Goal: Task Accomplishment & Management: Use online tool/utility

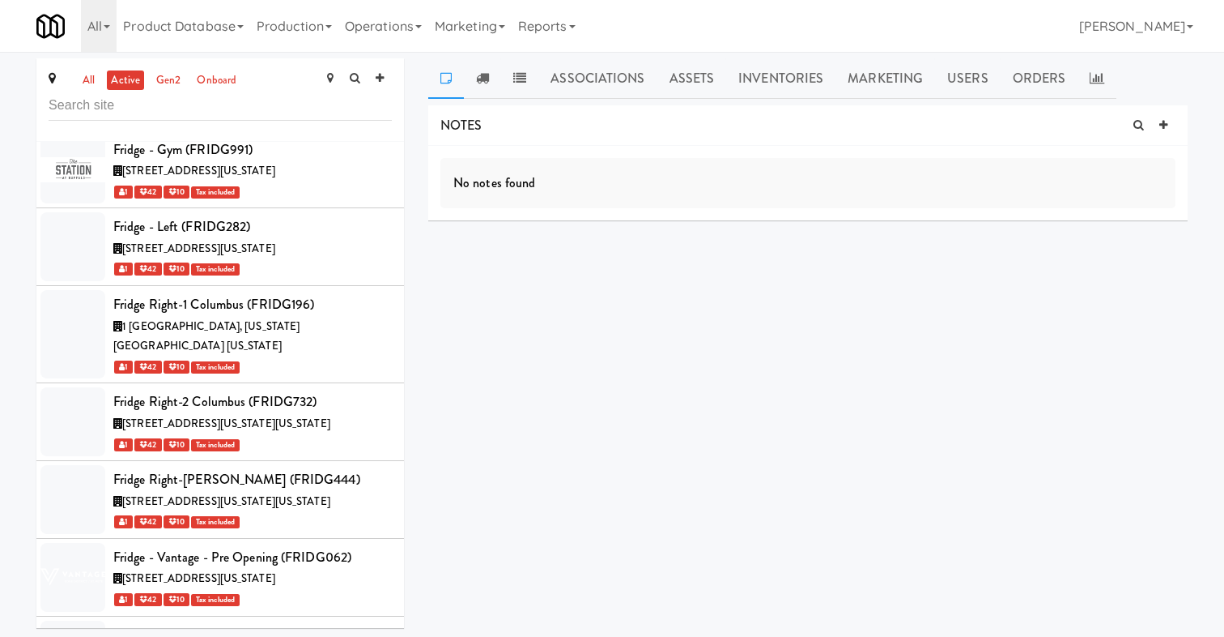
scroll to position [29689, 0]
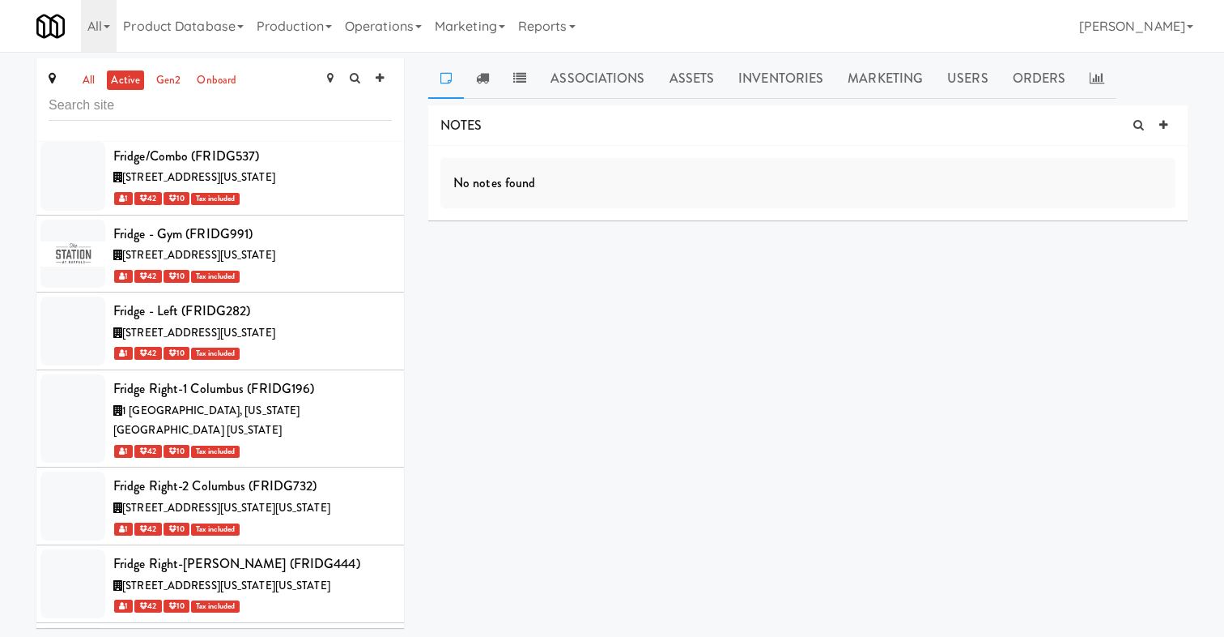
copy div "COOLE165"
click at [368, 28] on link "Operations" at bounding box center [384, 26] width 90 height 52
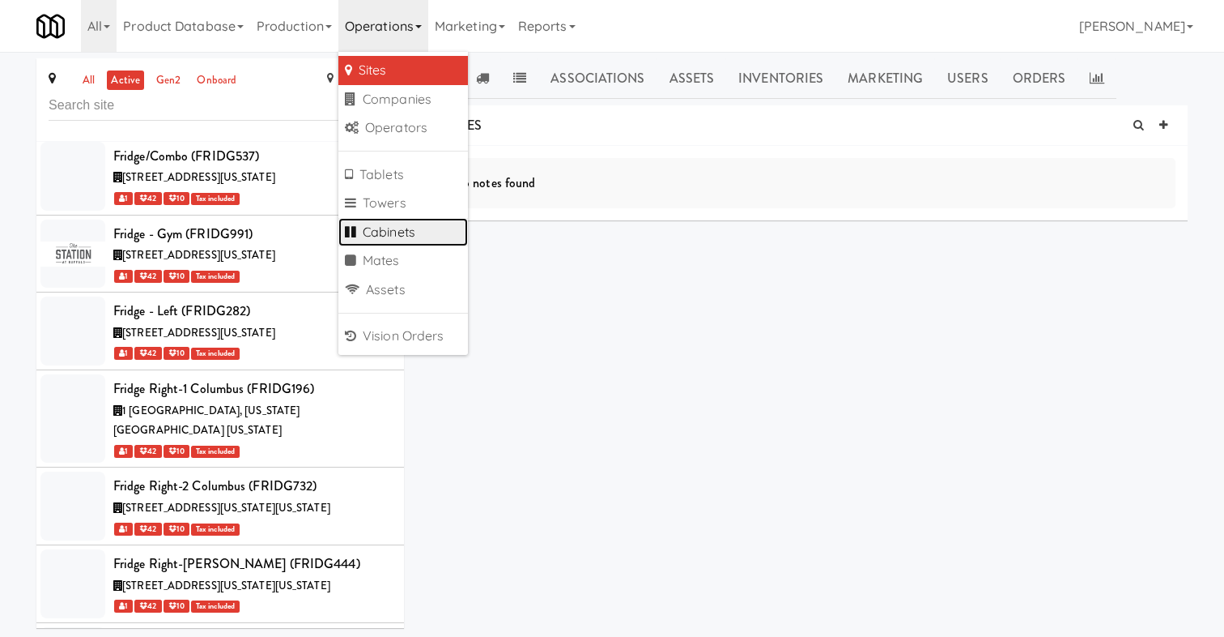
click at [396, 232] on link "Cabinets" at bounding box center [404, 232] width 130 height 29
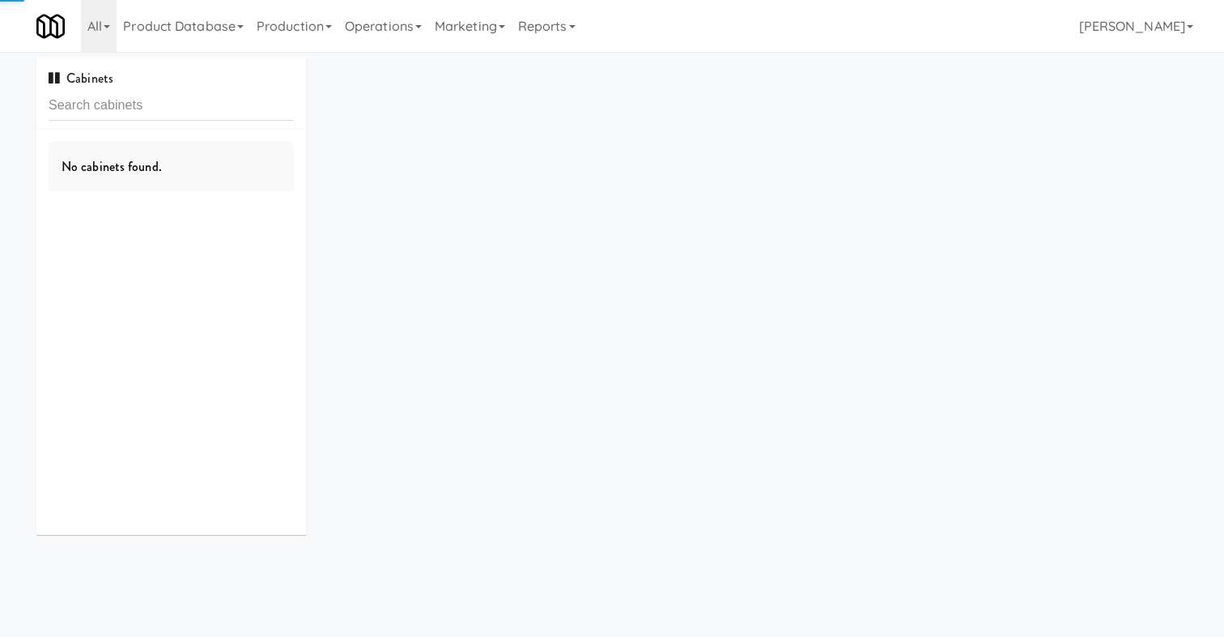
type input "COOLE165"
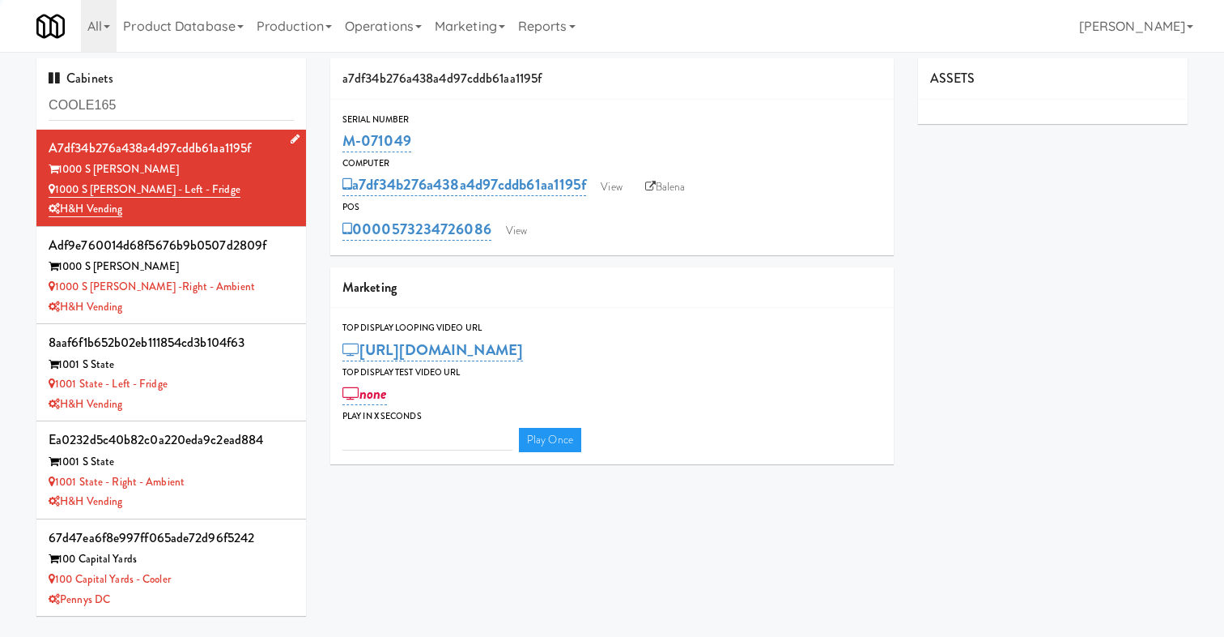
type input "3"
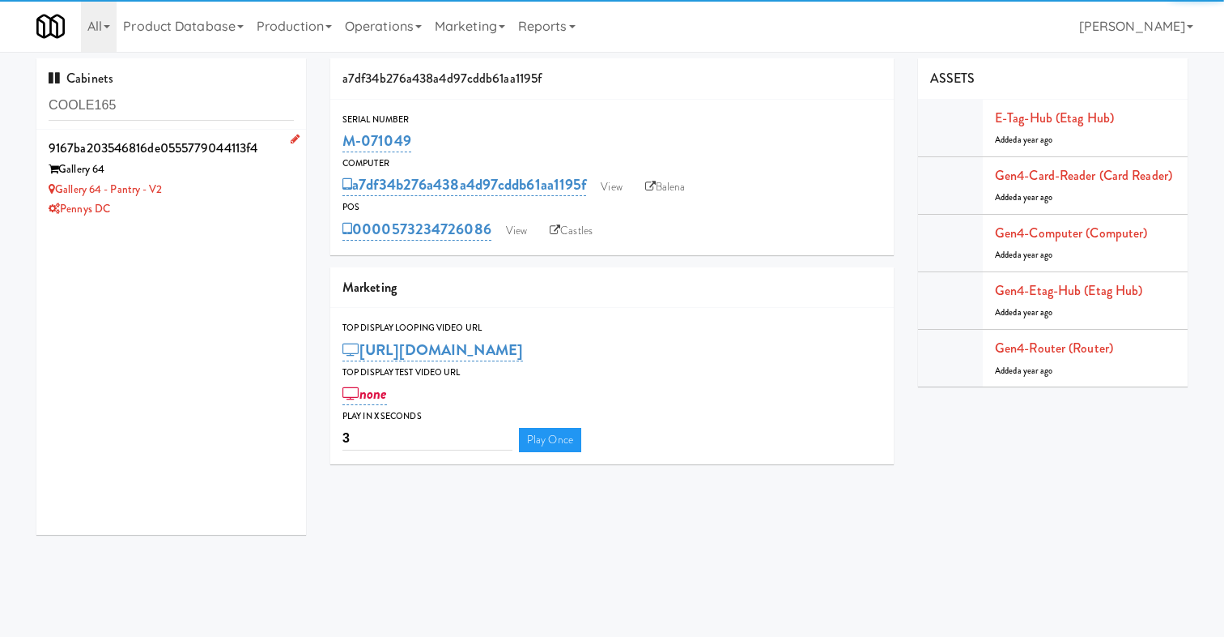
type input "COOLE165"
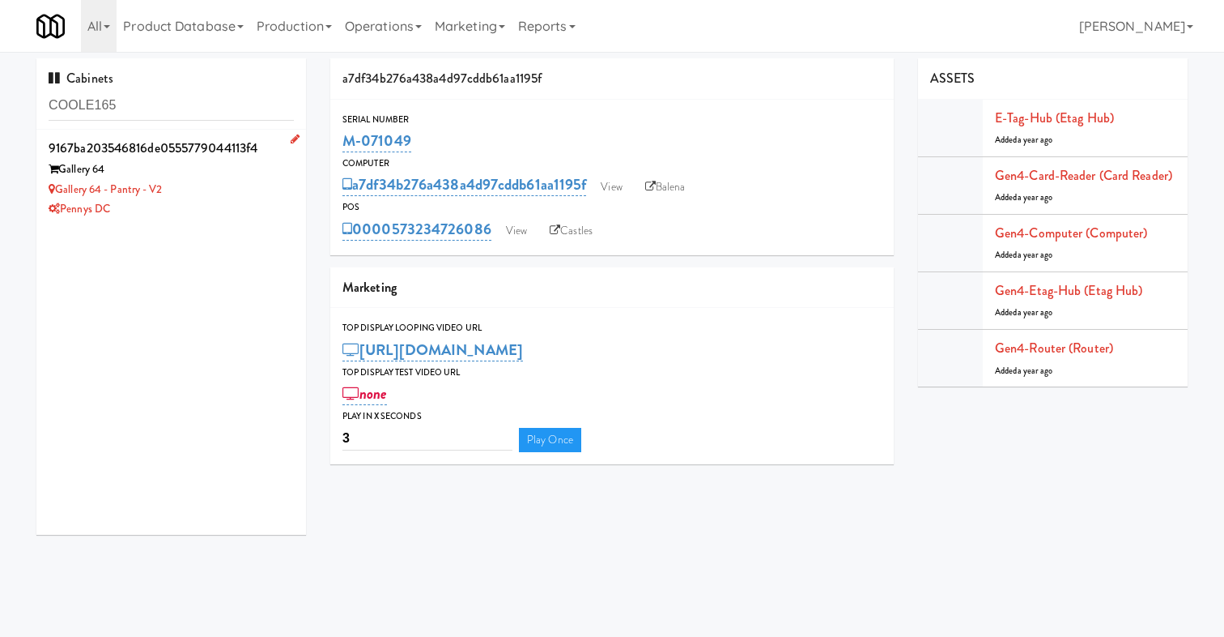
click at [258, 188] on div "Gallery 64 - Pantry - V2" at bounding box center [171, 190] width 245 height 20
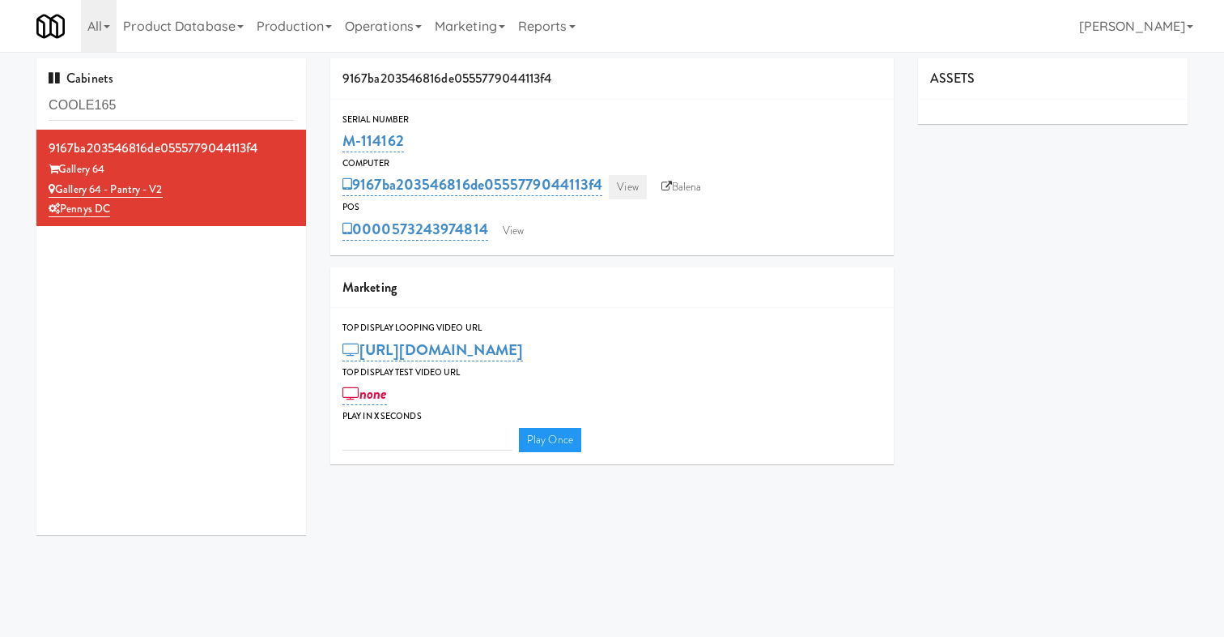
type input "3"
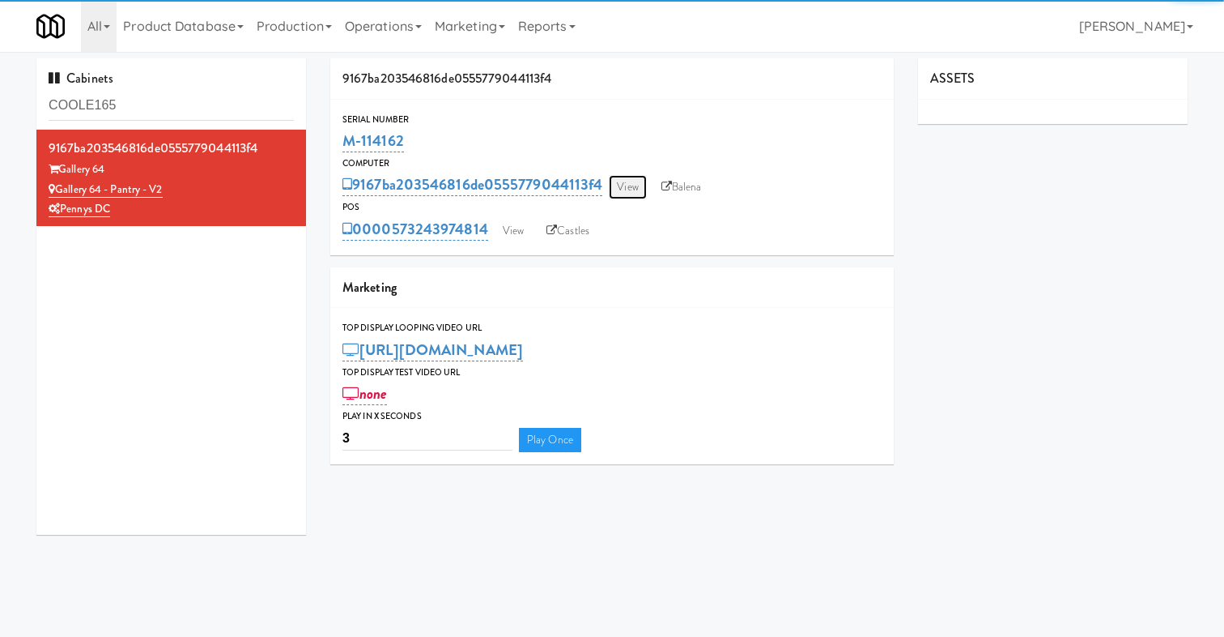
click at [636, 190] on link "View" at bounding box center [627, 187] width 37 height 24
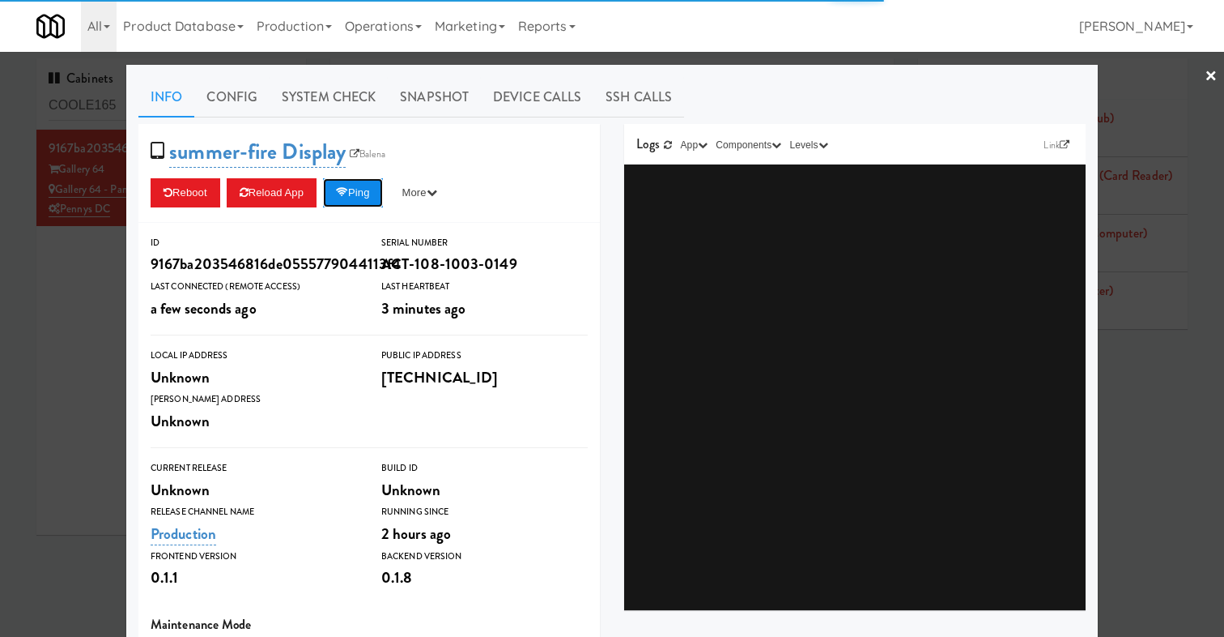
click at [375, 189] on button "Ping" at bounding box center [353, 192] width 60 height 29
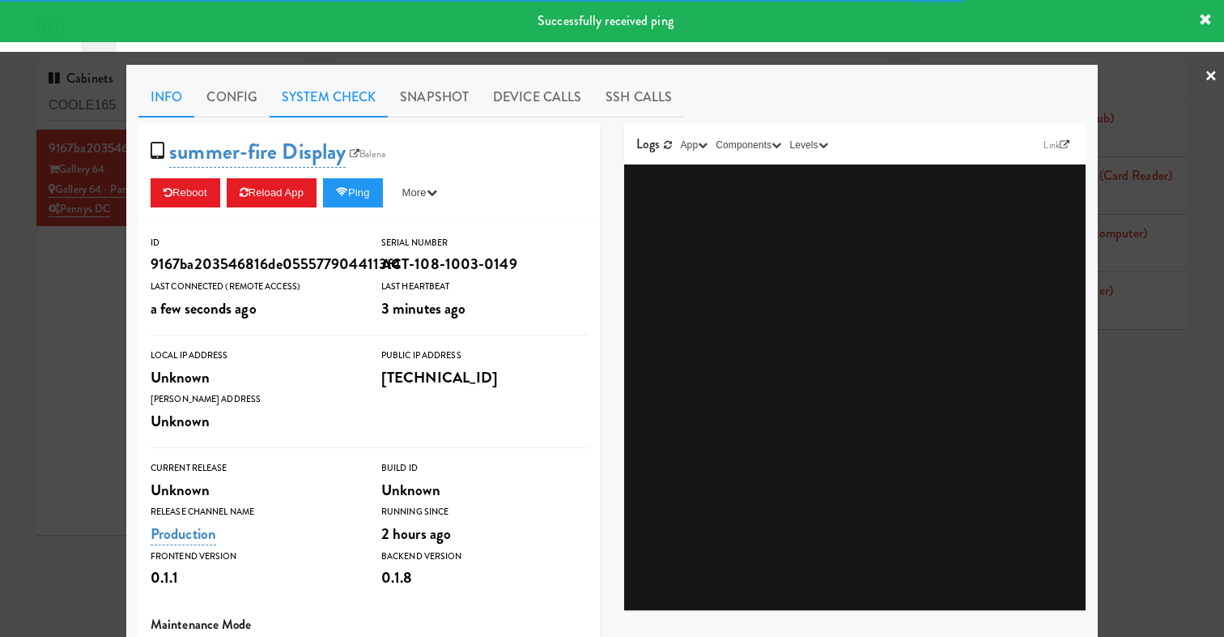
click at [341, 98] on link "System Check" at bounding box center [329, 97] width 118 height 40
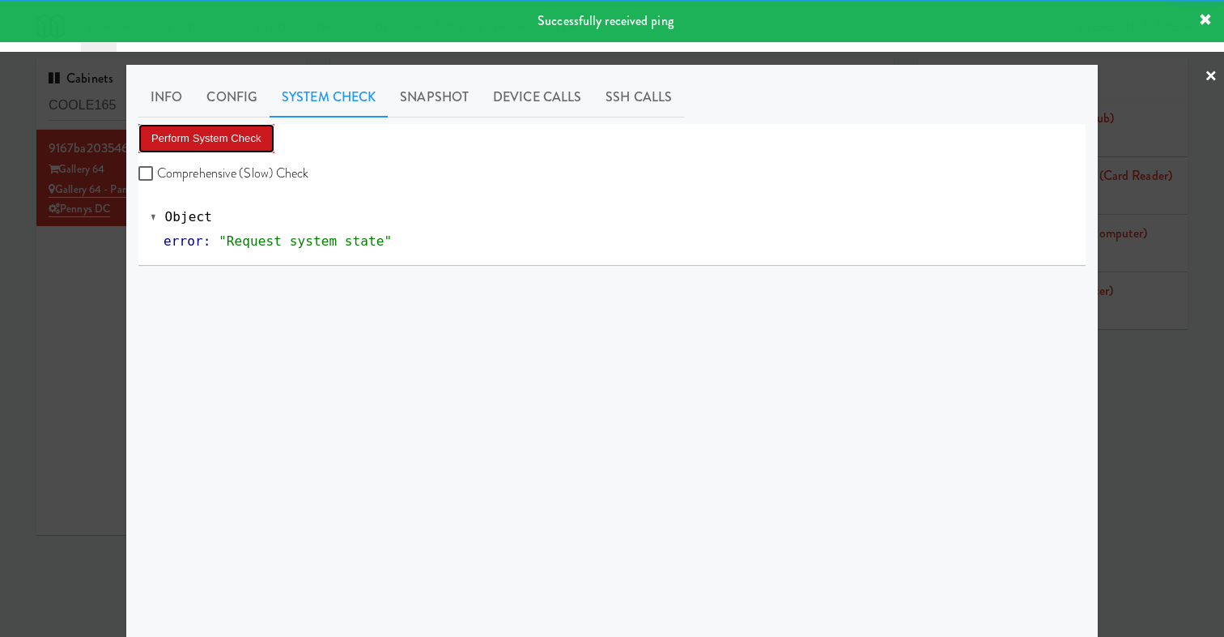
click at [224, 132] on button "Perform System Check" at bounding box center [206, 138] width 136 height 29
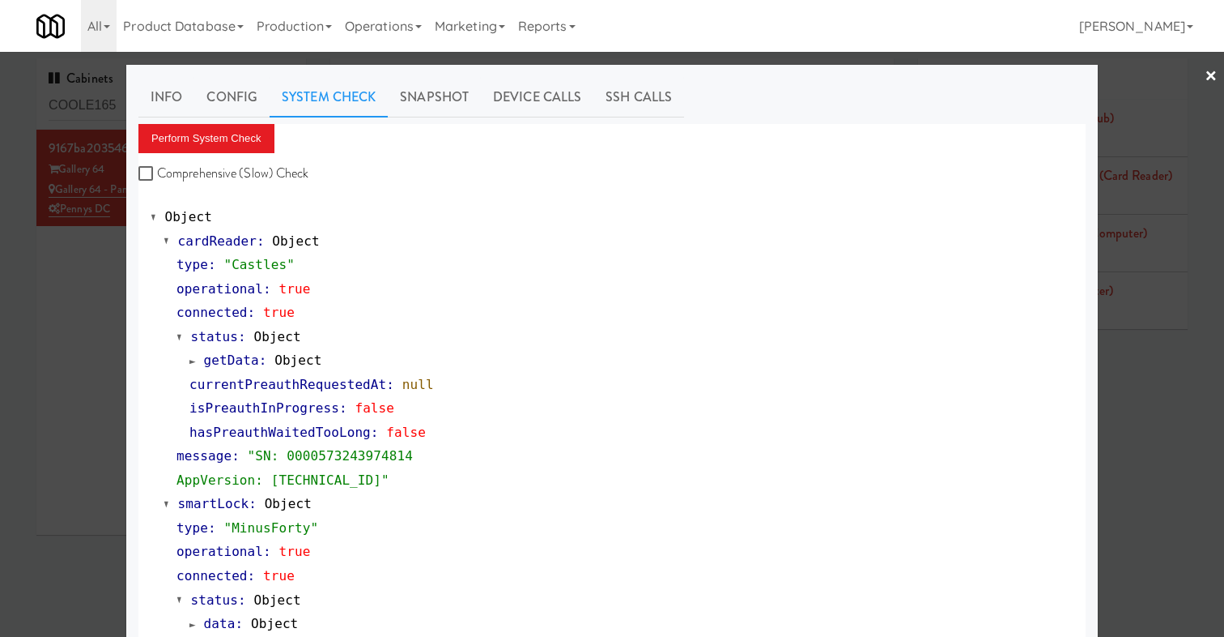
click at [64, 292] on div at bounding box center [612, 318] width 1224 height 637
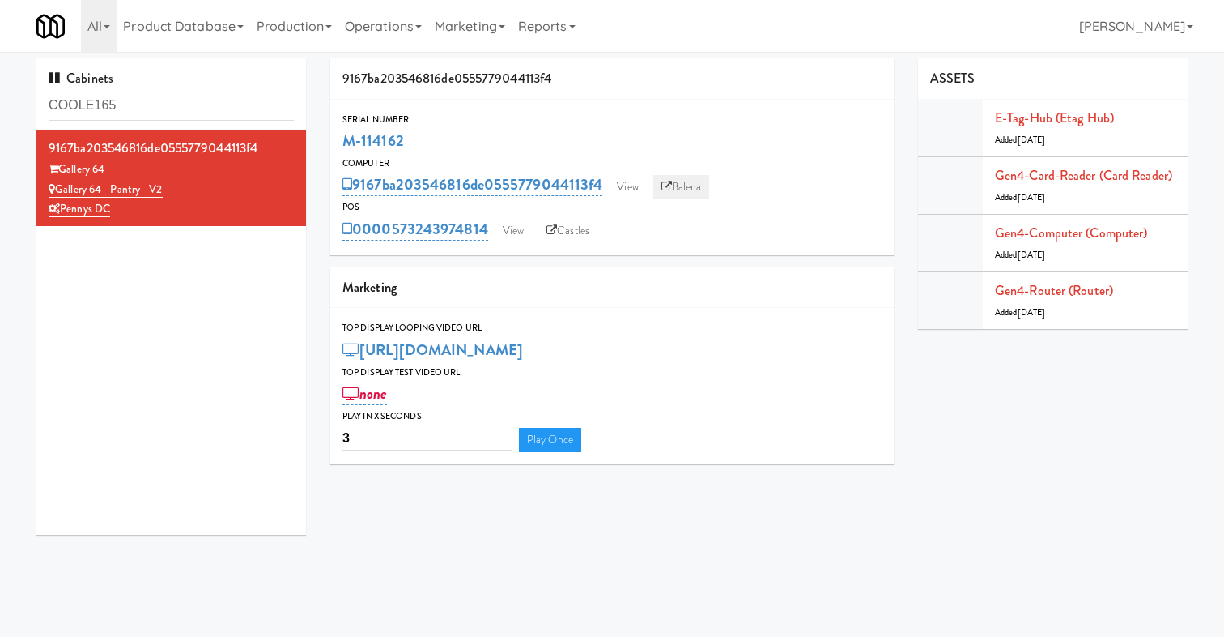
click at [696, 187] on link "Balena" at bounding box center [682, 187] width 57 height 24
click at [641, 180] on link "View" at bounding box center [627, 187] width 37 height 24
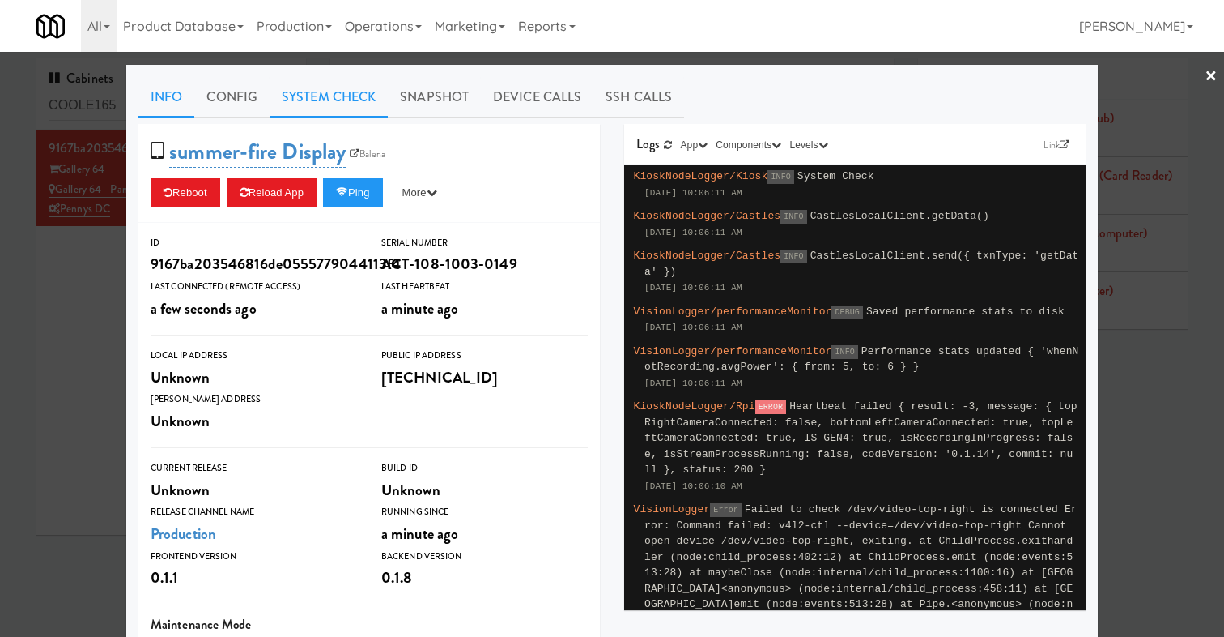
click at [301, 97] on link "System Check" at bounding box center [329, 97] width 118 height 40
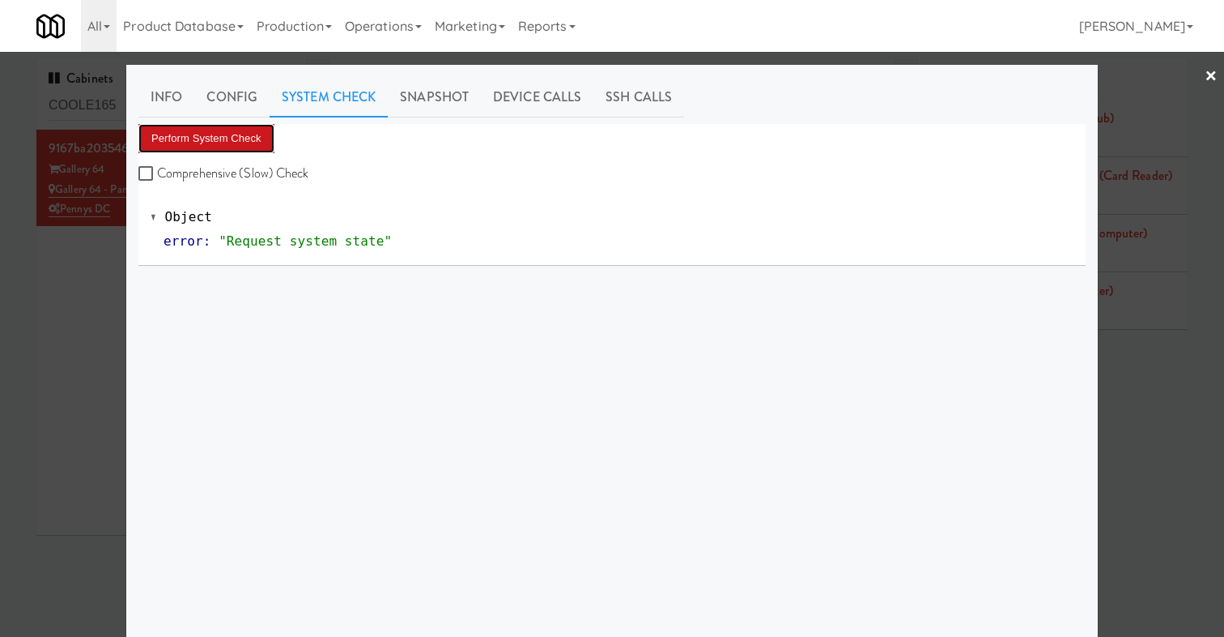
click at [248, 134] on button "Perform System Check" at bounding box center [206, 138] width 136 height 29
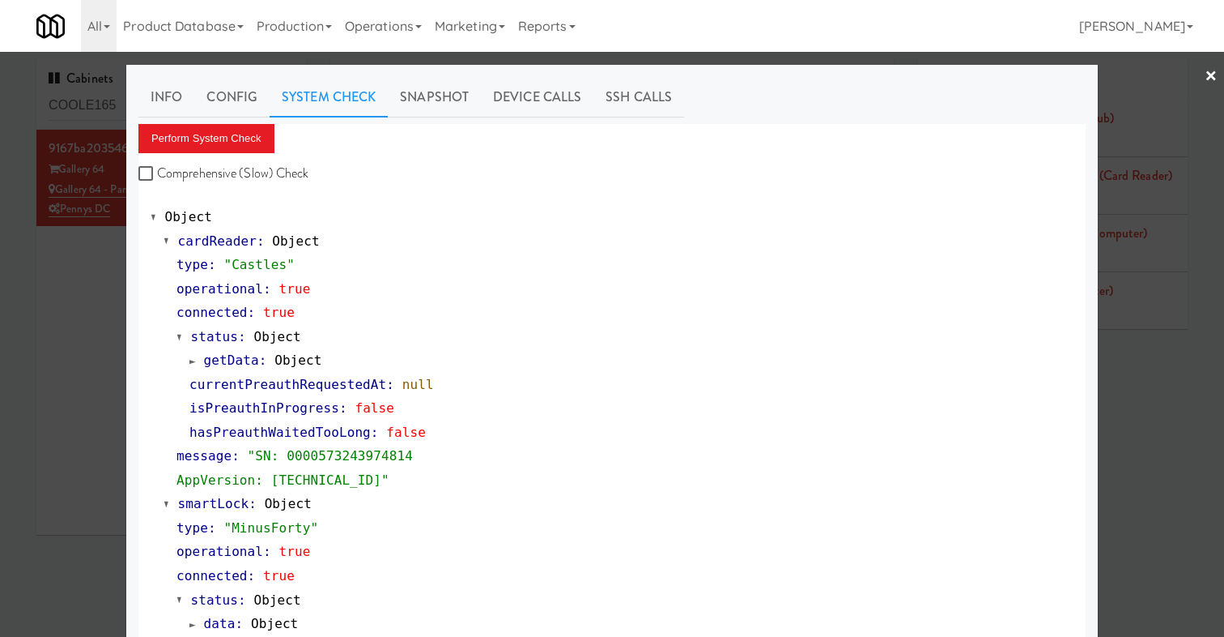
scroll to position [717, 0]
